Goal: Information Seeking & Learning: Learn about a topic

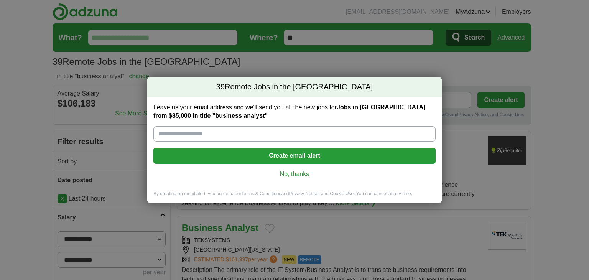
click at [292, 176] on link "No, thanks" at bounding box center [295, 174] width 270 height 8
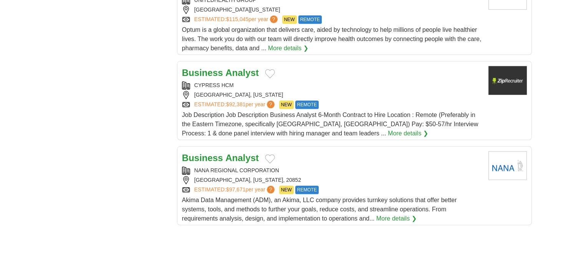
scroll to position [831, 0]
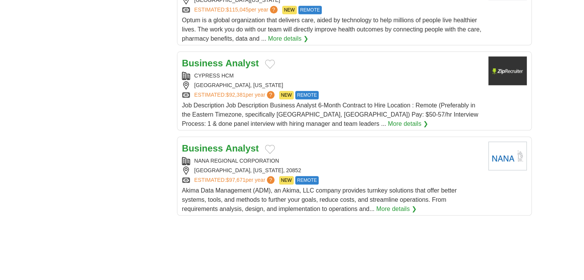
drag, startPoint x: 262, startPoint y: 154, endPoint x: 236, endPoint y: 139, distance: 29.6
drag, startPoint x: 236, startPoint y: 139, endPoint x: 223, endPoint y: 150, distance: 17.2
drag, startPoint x: 223, startPoint y: 150, endPoint x: 210, endPoint y: 144, distance: 13.7
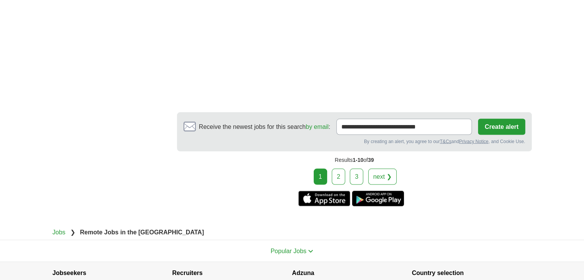
scroll to position [1471, 0]
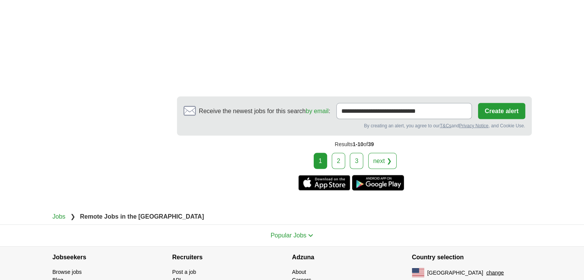
click at [336, 158] on link "2" at bounding box center [337, 161] width 13 height 16
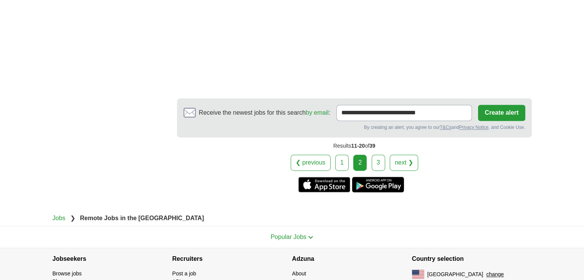
scroll to position [1130, 0]
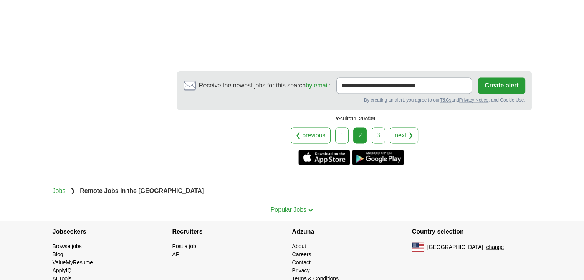
click at [381, 127] on link "3" at bounding box center [377, 135] width 13 height 16
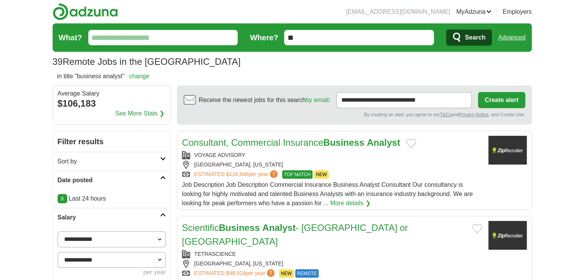
click at [521, 36] on link "Advanced" at bounding box center [511, 37] width 27 height 15
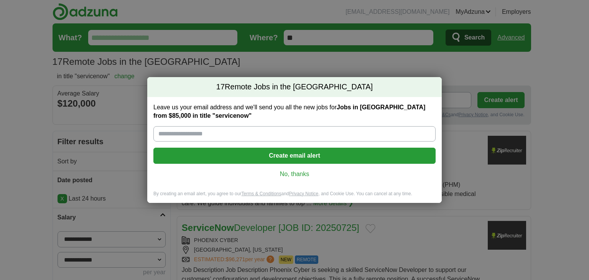
click at [295, 174] on link "No, thanks" at bounding box center [295, 174] width 270 height 8
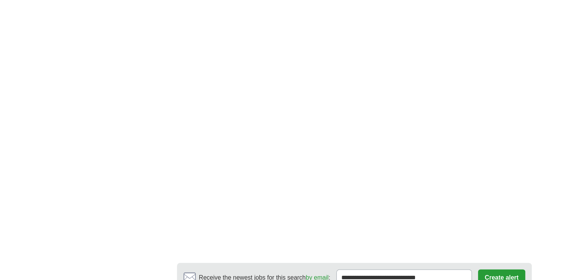
scroll to position [1420, 0]
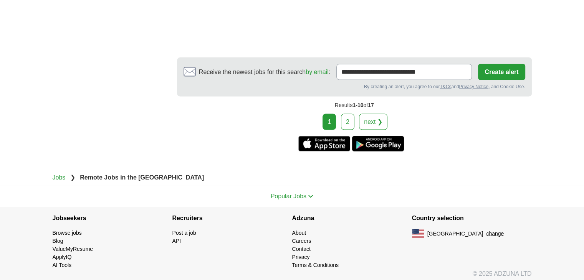
click at [350, 117] on link "2" at bounding box center [347, 122] width 13 height 16
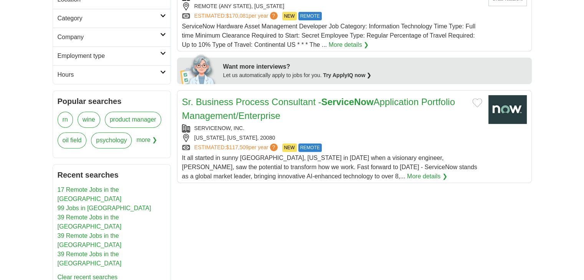
scroll to position [320, 0]
